Goal: Find specific page/section: Find specific page/section

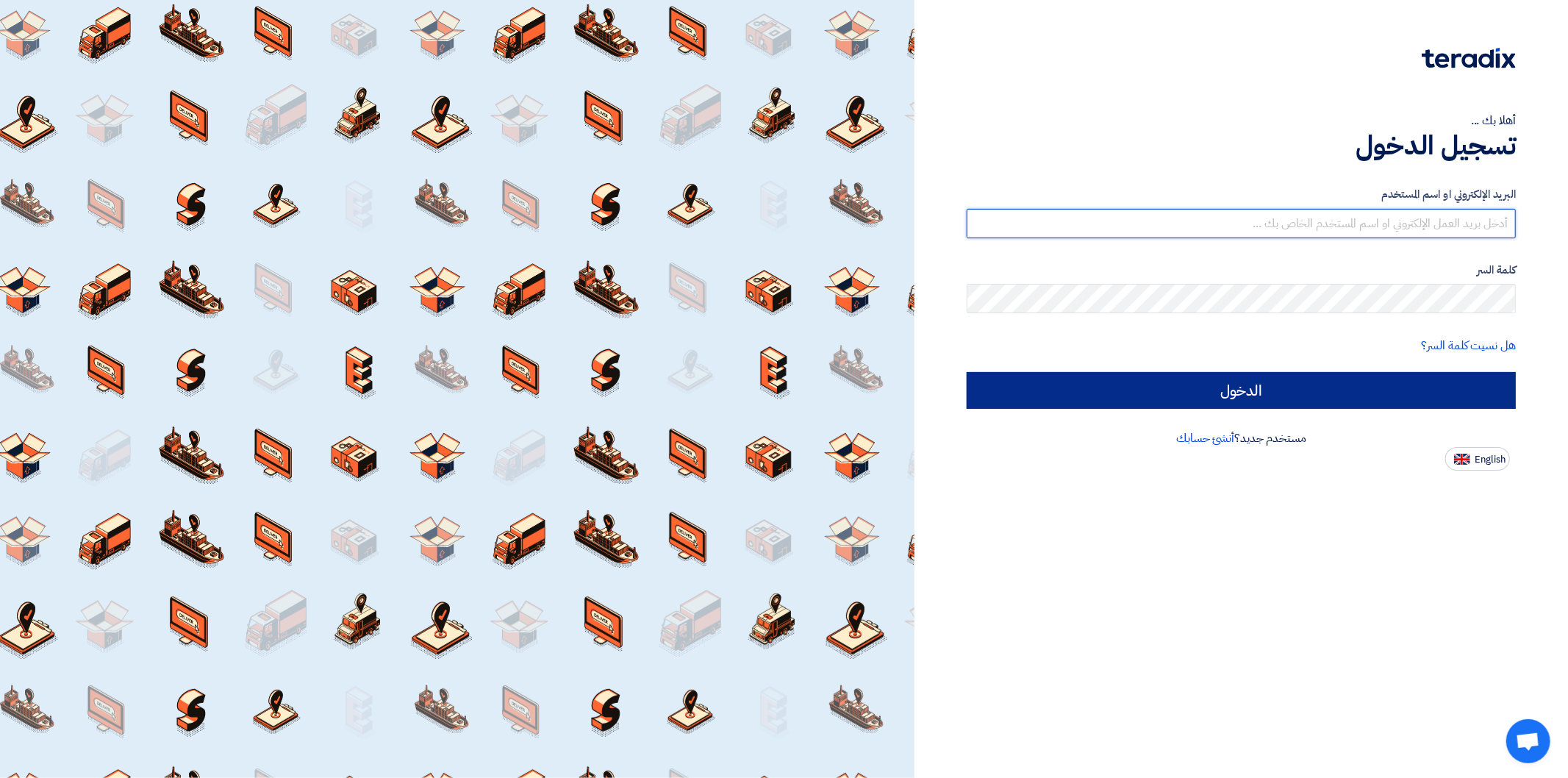
type input "[PERSON_NAME][EMAIL_ADDRESS][DOMAIN_NAME]"
click at [1220, 385] on input "الدخول" at bounding box center [1240, 390] width 549 height 36
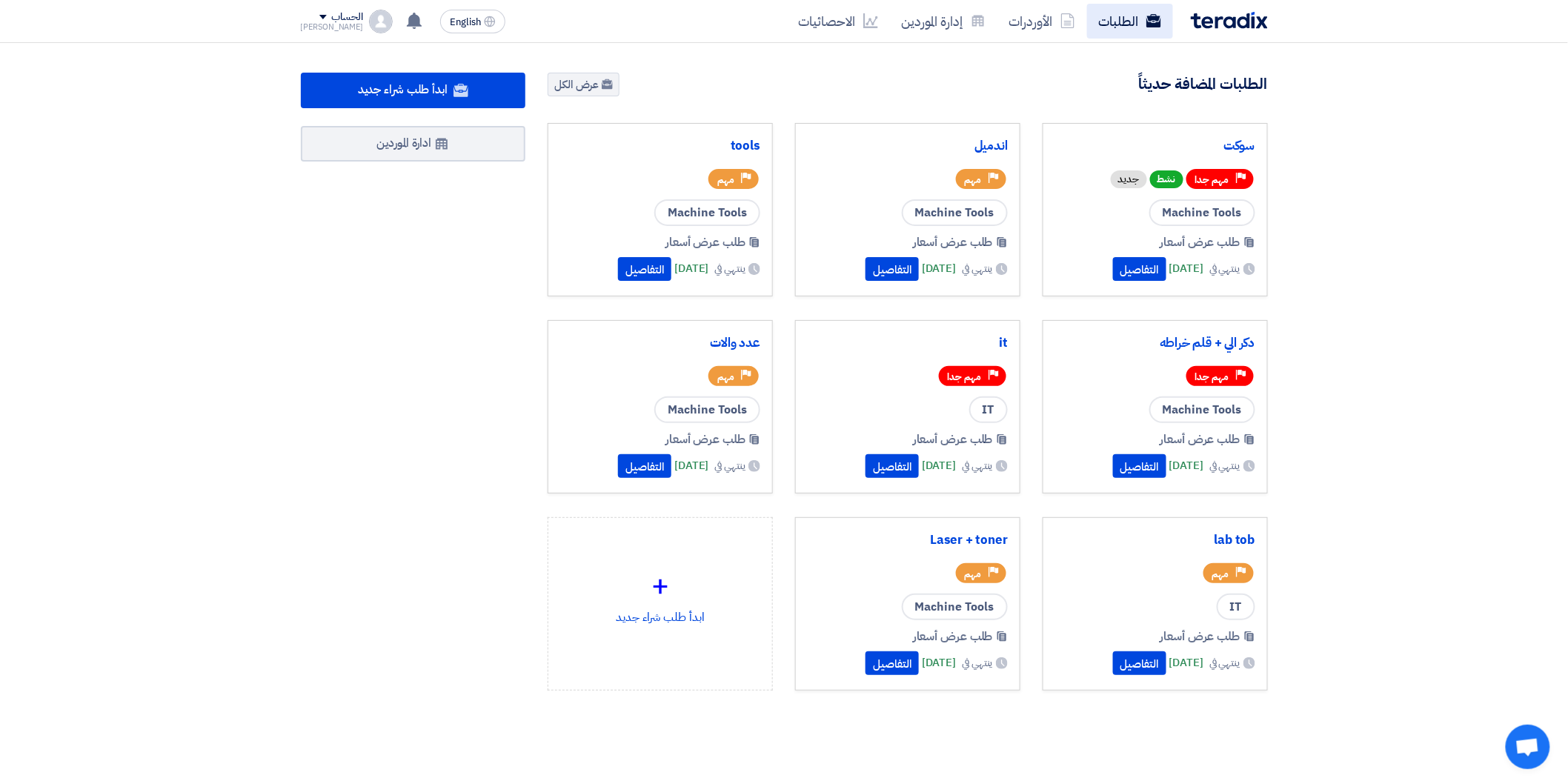
click at [1109, 17] on link "الطلبات" at bounding box center [1130, 21] width 86 height 35
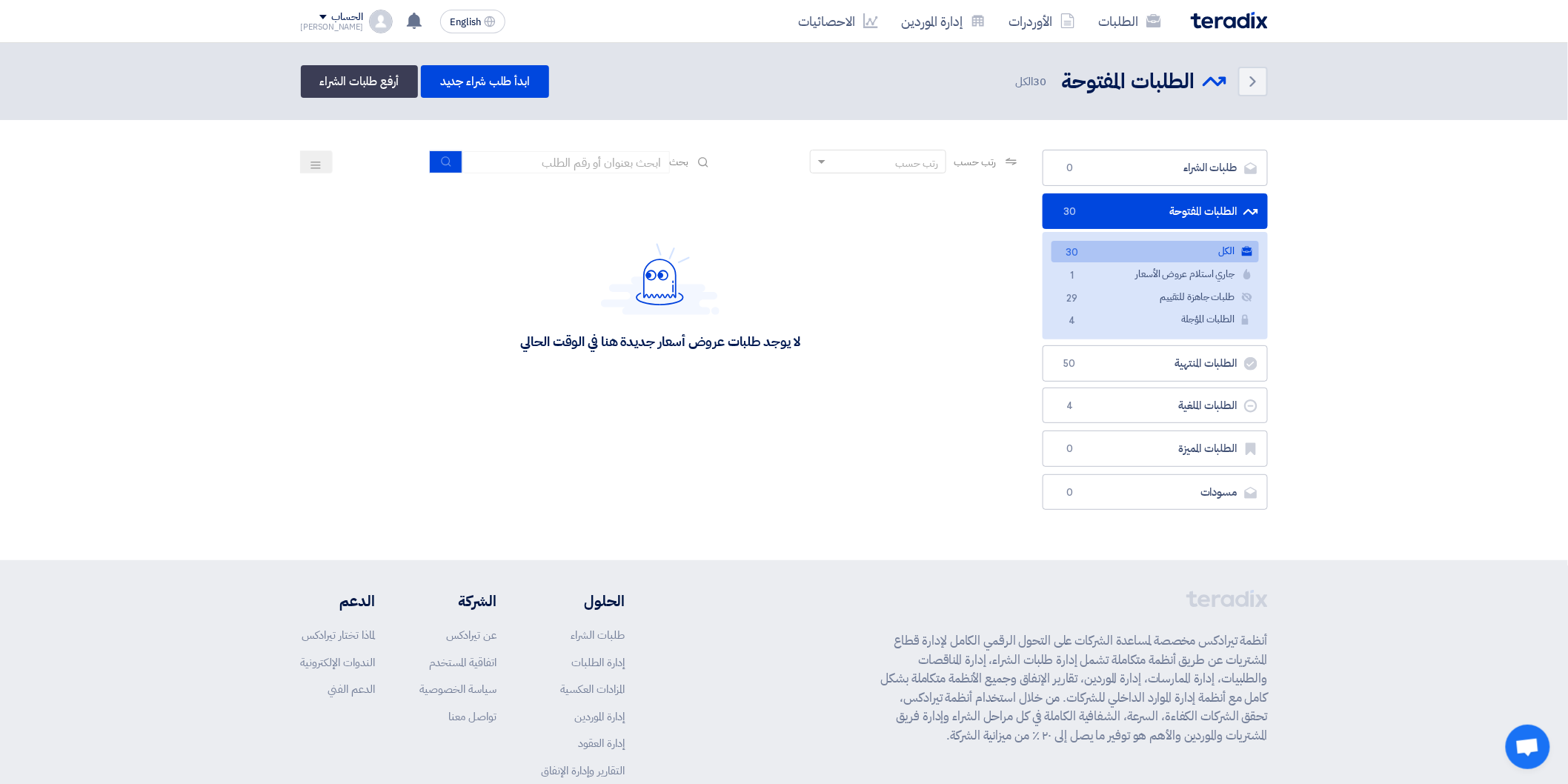
click at [1132, 252] on link "الكل الكل 30" at bounding box center [1155, 252] width 207 height 21
